Goal: Transaction & Acquisition: Purchase product/service

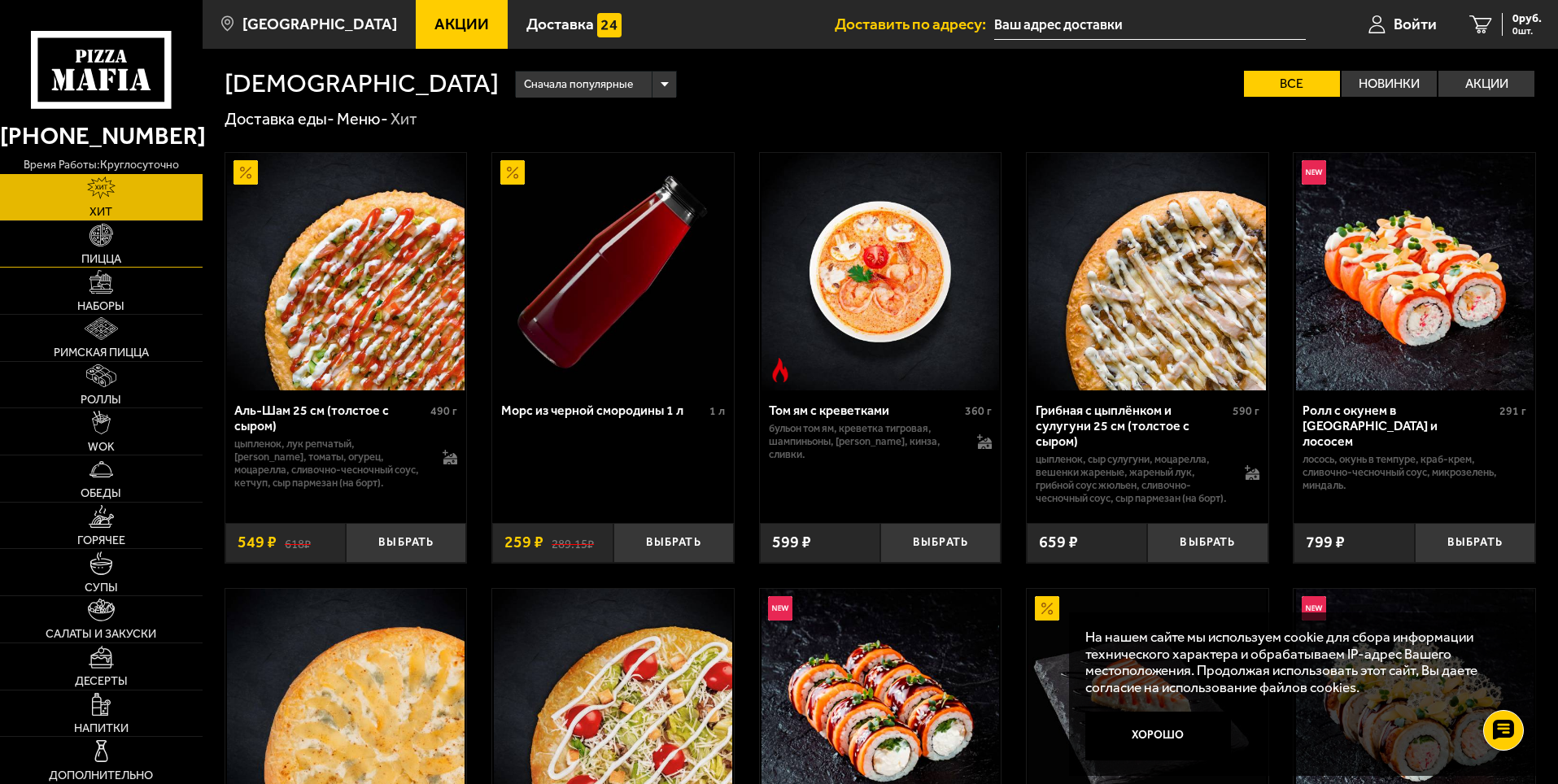
click at [112, 256] on span "Пицца" at bounding box center [101, 259] width 40 height 11
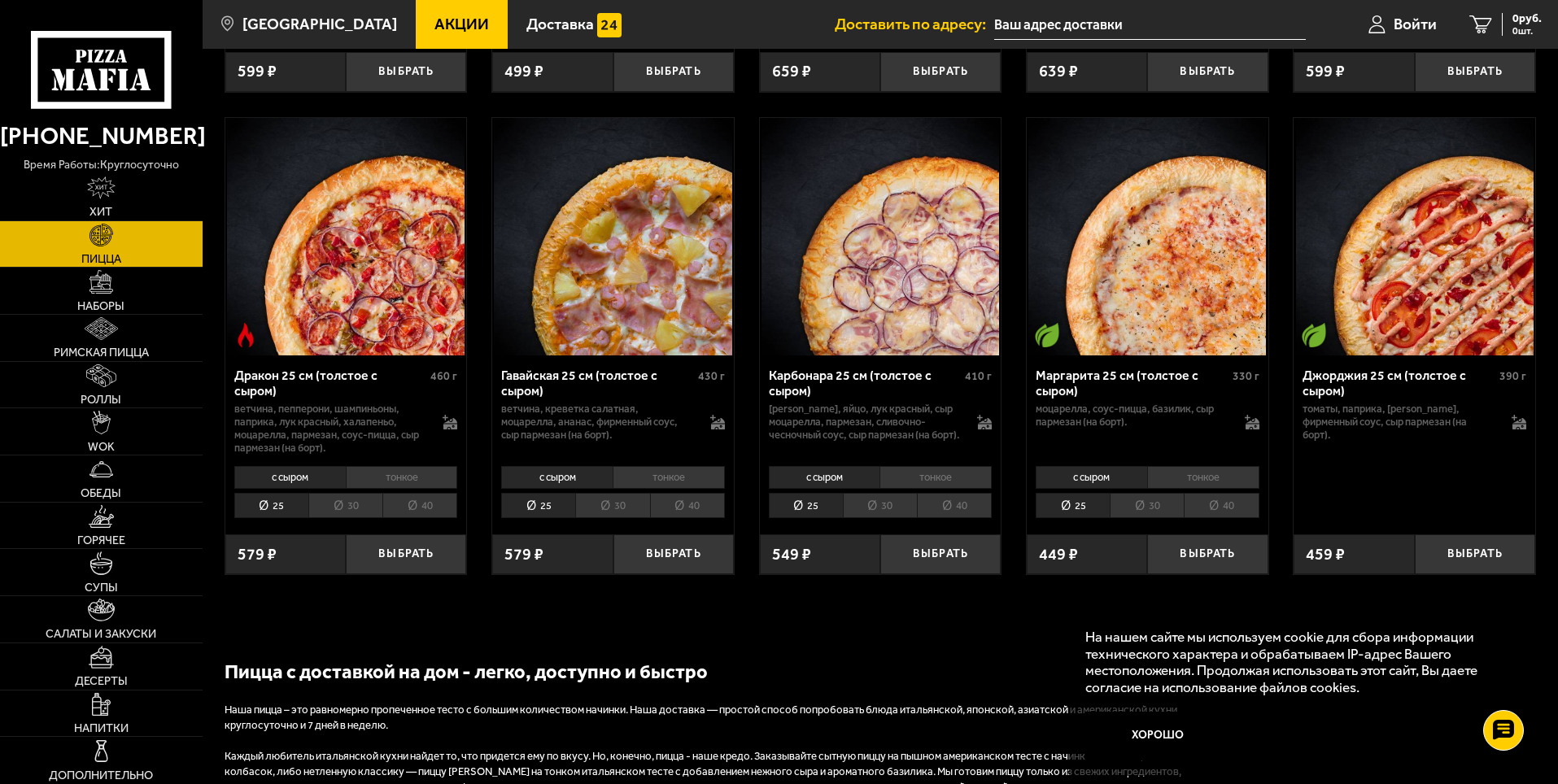
scroll to position [3010, 0]
click at [115, 329] on img at bounding box center [102, 329] width 33 height 23
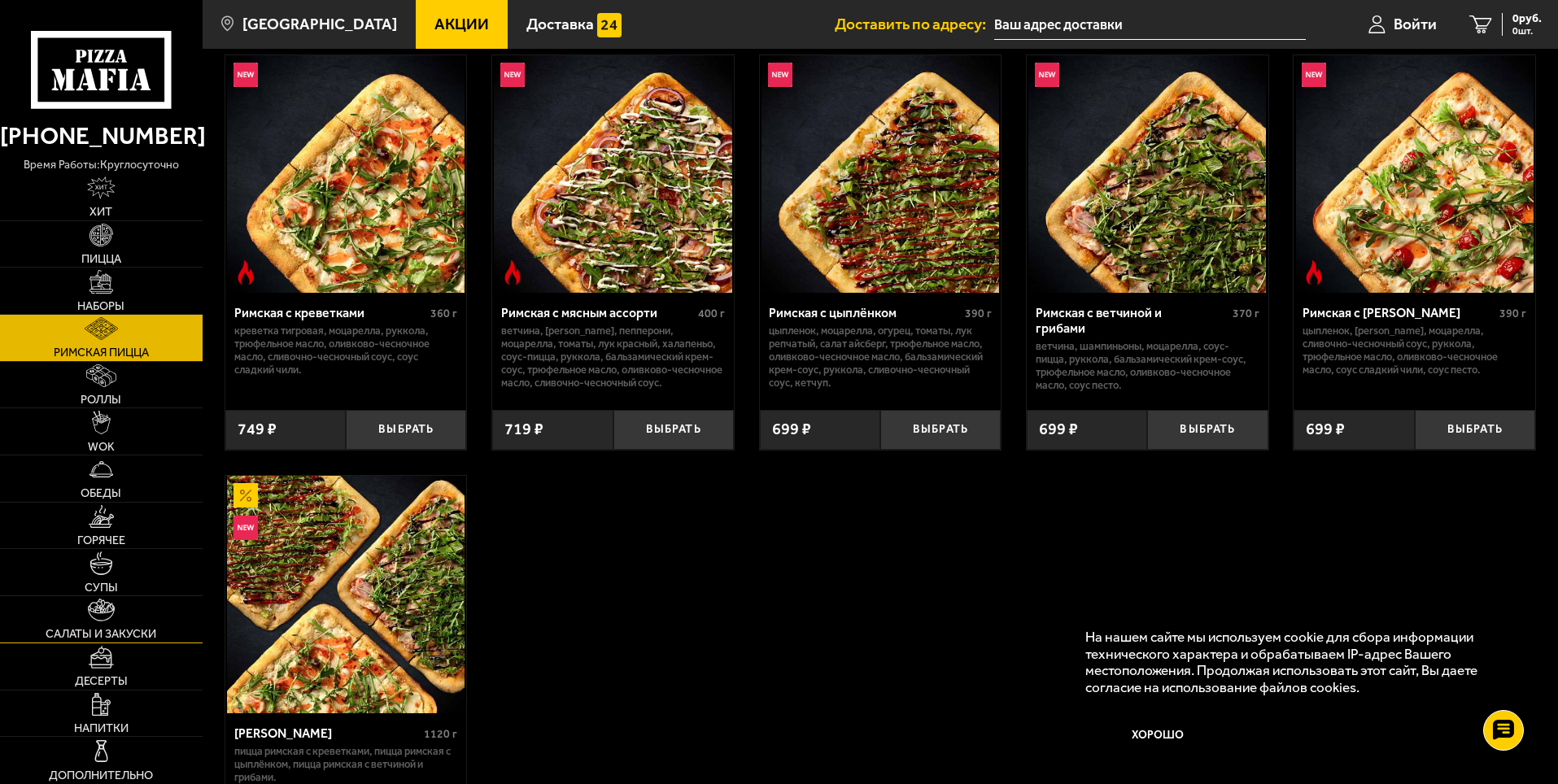
scroll to position [325, 0]
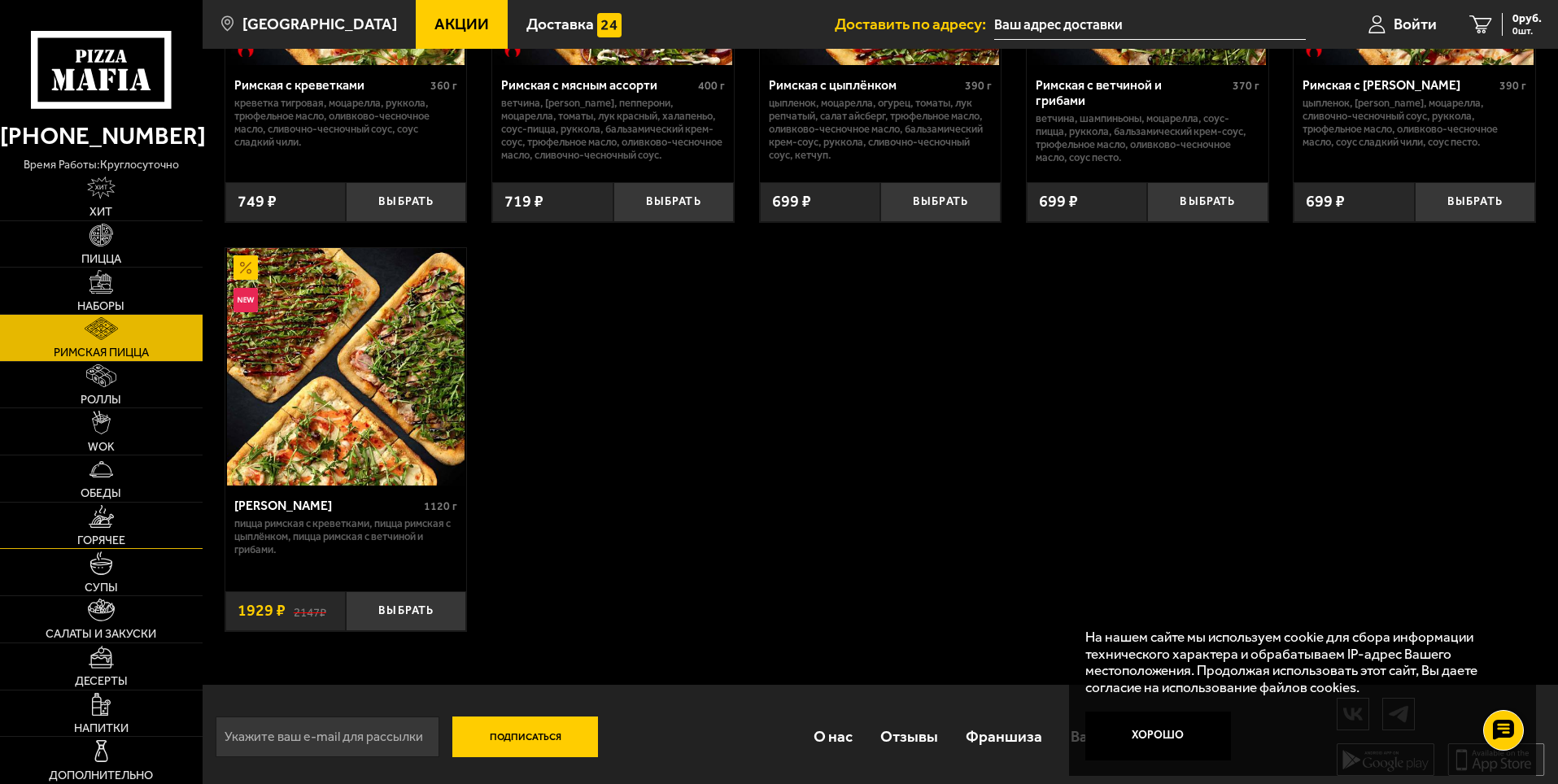
click at [115, 515] on link "Горячее" at bounding box center [101, 526] width 202 height 46
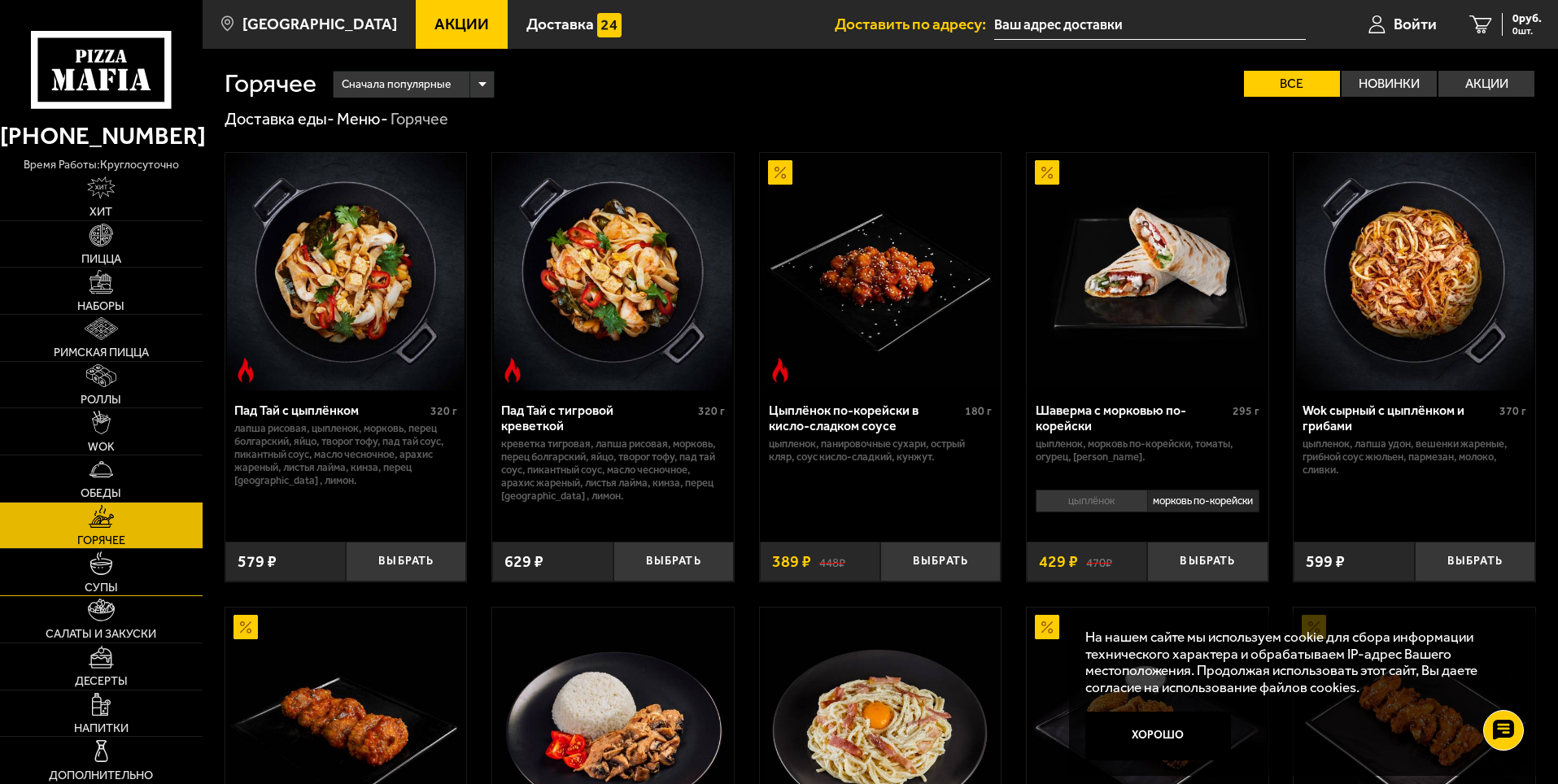
click at [113, 561] on img at bounding box center [101, 562] width 23 height 23
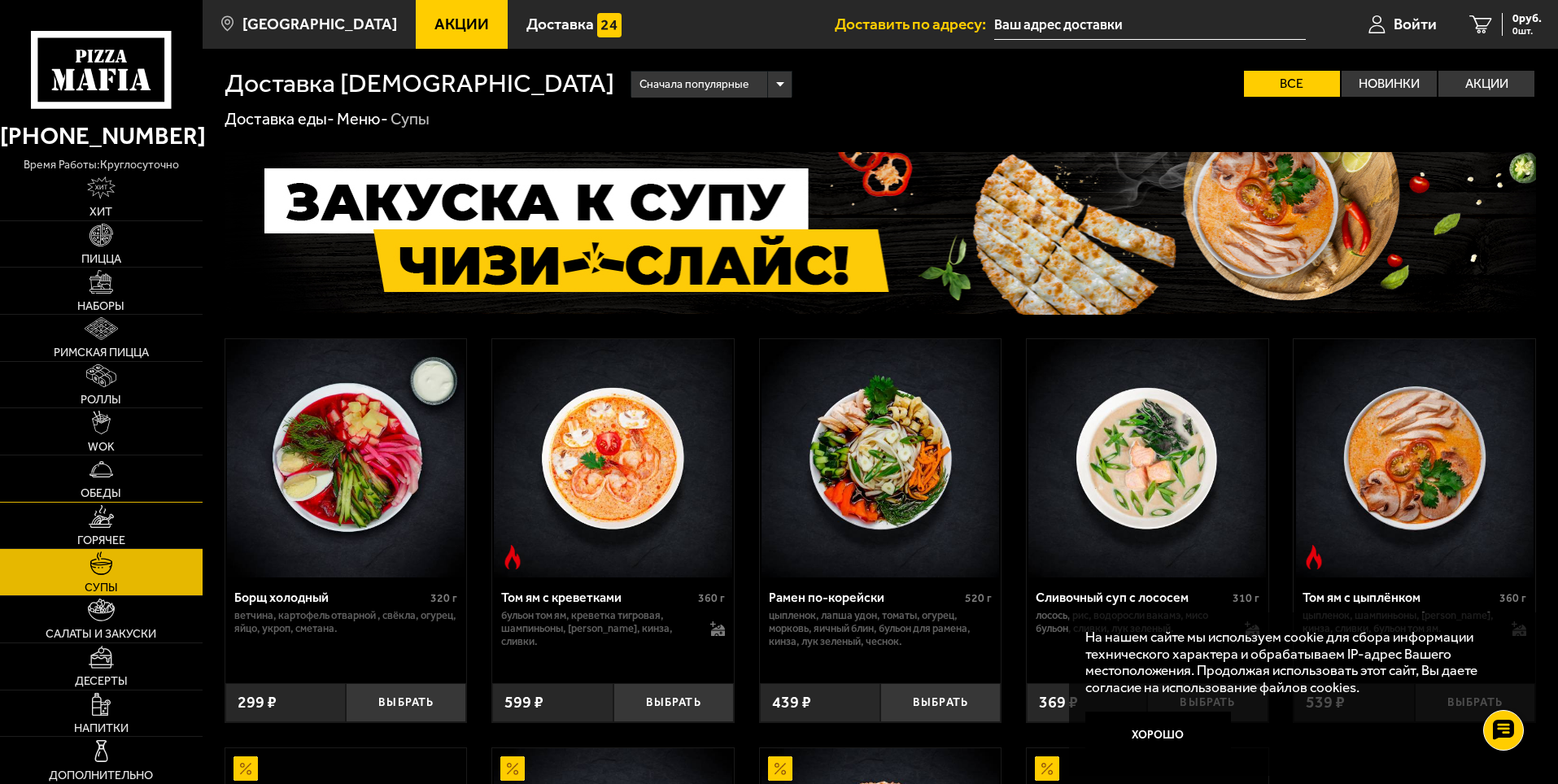
click at [112, 482] on link "Обеды" at bounding box center [101, 478] width 202 height 46
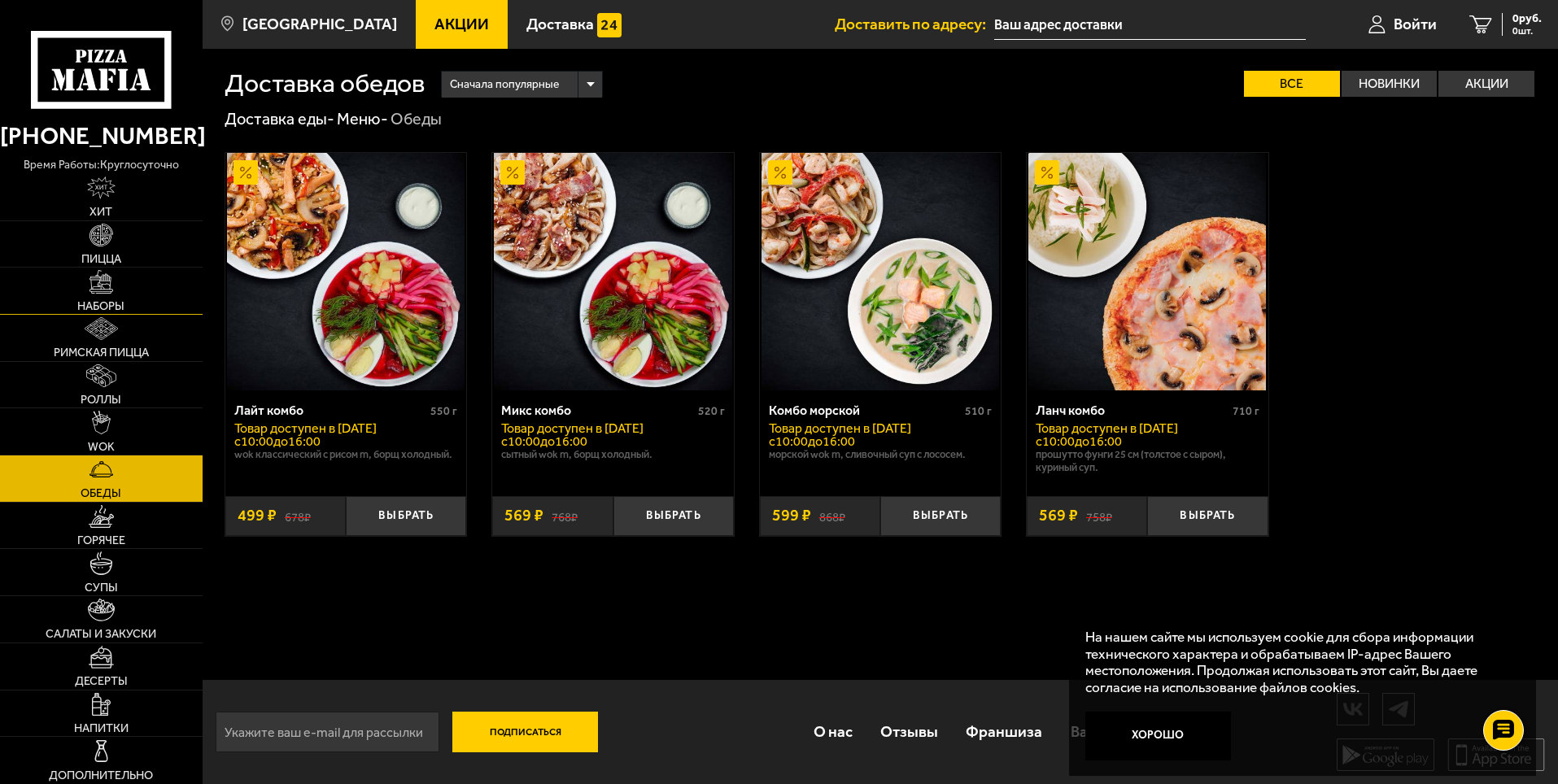
click at [120, 283] on link "Наборы" at bounding box center [101, 291] width 202 height 46
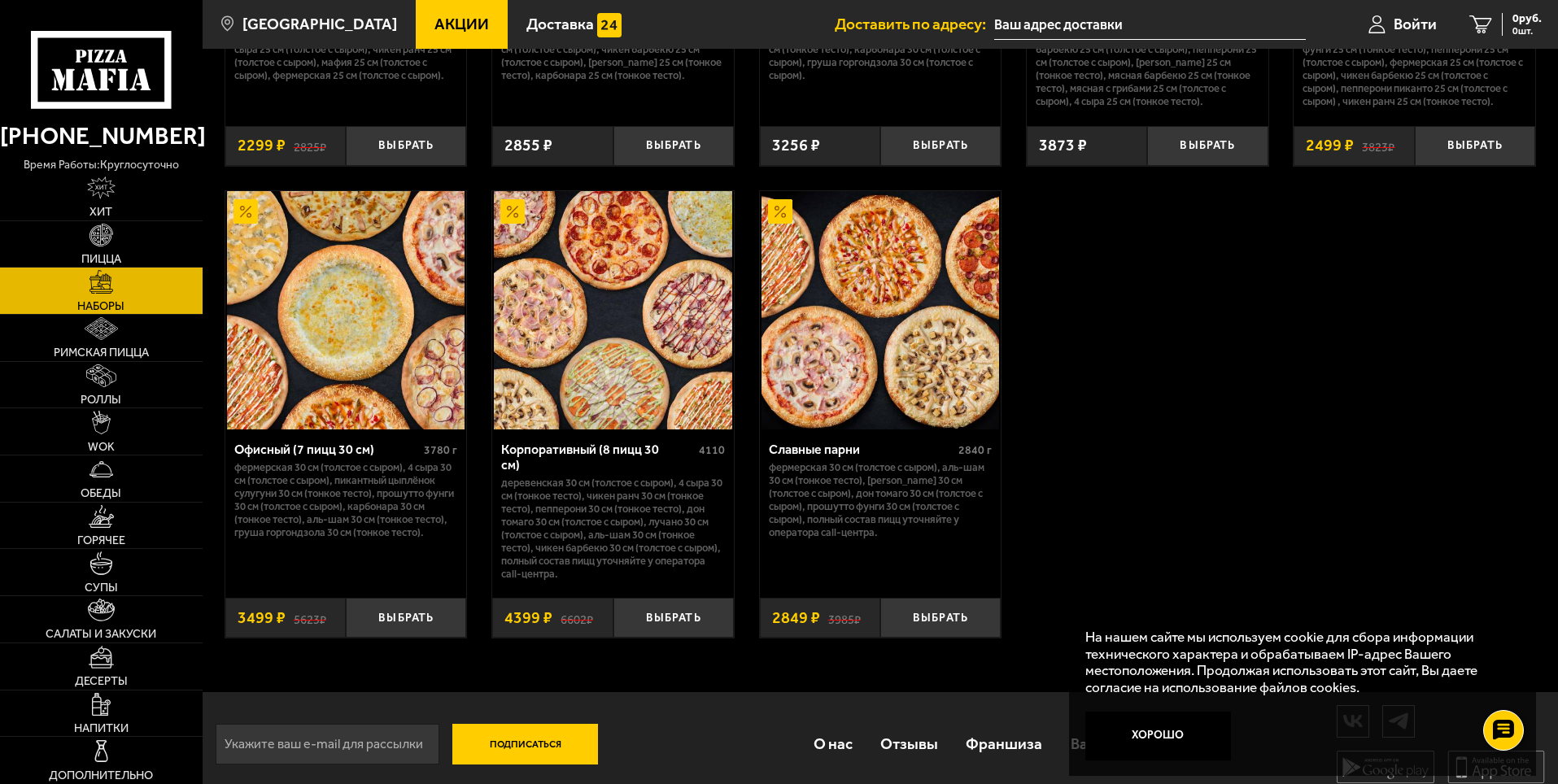
scroll to position [2540, 0]
